Goal: Navigation & Orientation: Find specific page/section

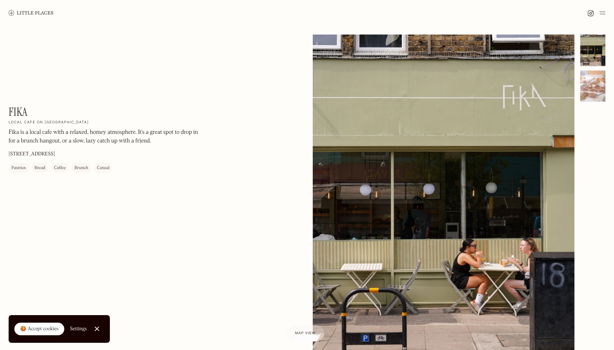
click at [83, 170] on div "Brunch" at bounding box center [81, 167] width 14 height 7
click at [602, 13] on img at bounding box center [603, 13] width 6 height 9
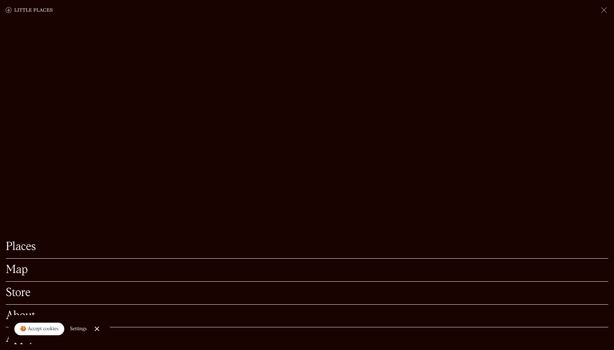
scroll to position [210, 0]
click at [21, 291] on link "Store" at bounding box center [307, 292] width 603 height 11
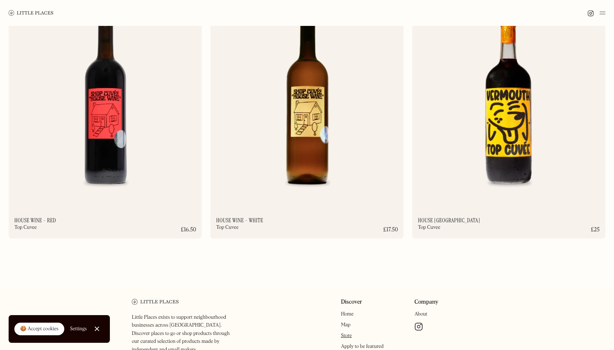
scroll to position [6231, 0]
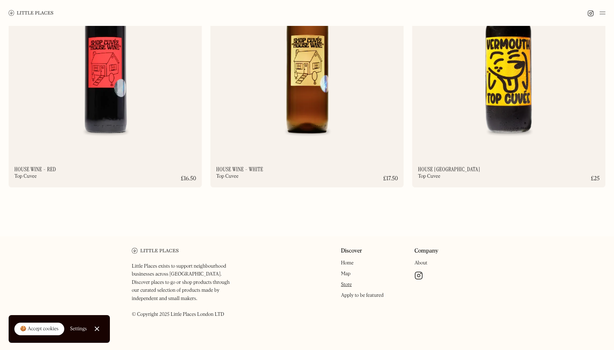
click at [604, 13] on img at bounding box center [603, 13] width 6 height 9
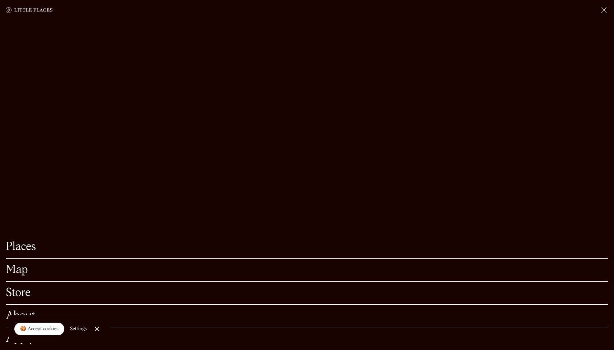
click at [22, 249] on link "Places" at bounding box center [307, 246] width 603 height 11
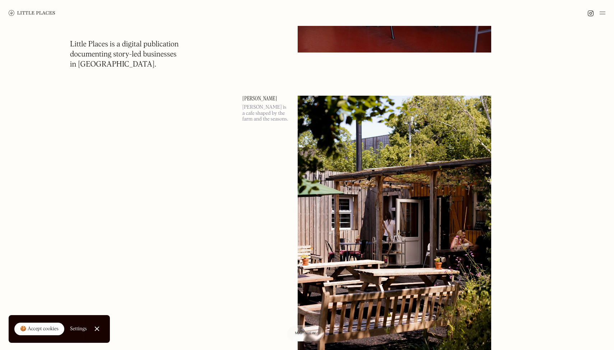
scroll to position [2375, 0]
